Goal: Check status: Check status

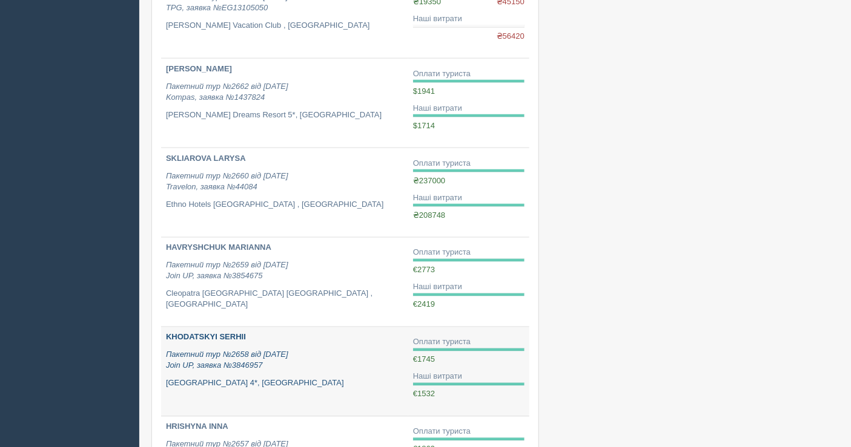
scroll to position [538, 0]
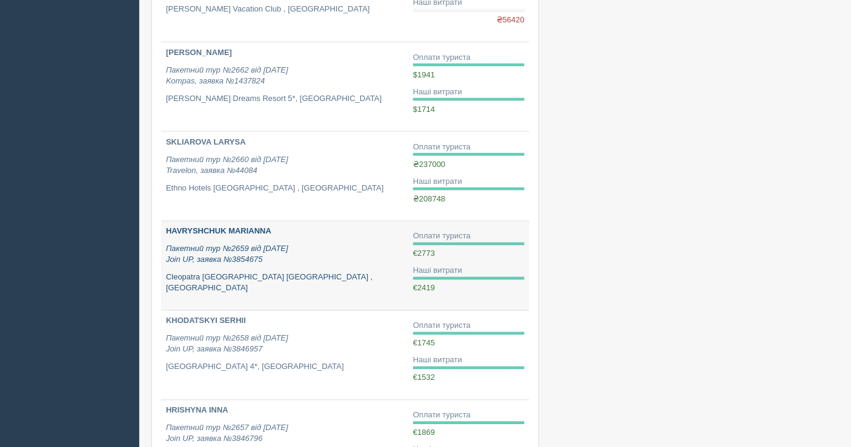
click at [316, 253] on p "Пакетний тур №2659 від [DATE] Join UP, заявка №3854675" at bounding box center [284, 255] width 237 height 22
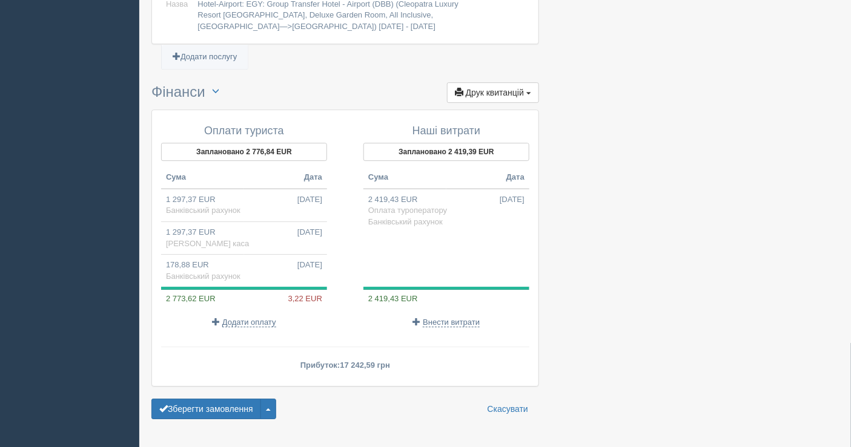
scroll to position [1196, 0]
